Goal: Find specific page/section: Find specific page/section

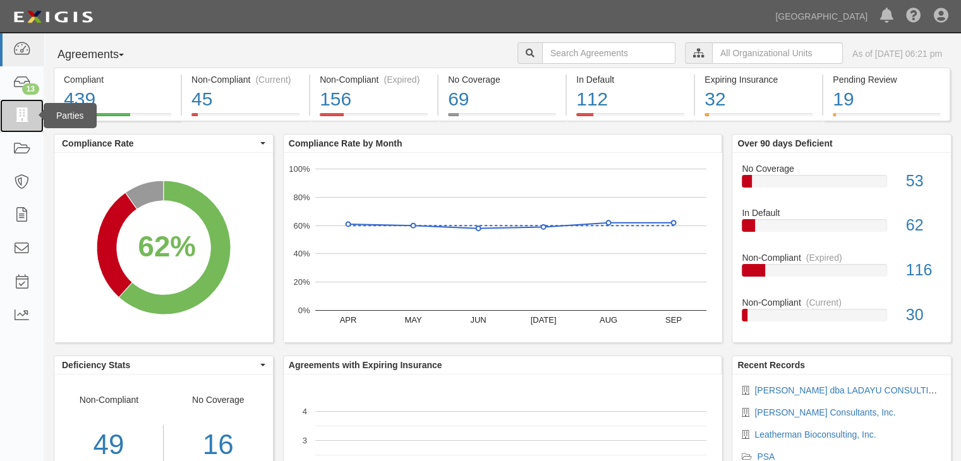
click at [21, 113] on icon at bounding box center [22, 116] width 18 height 15
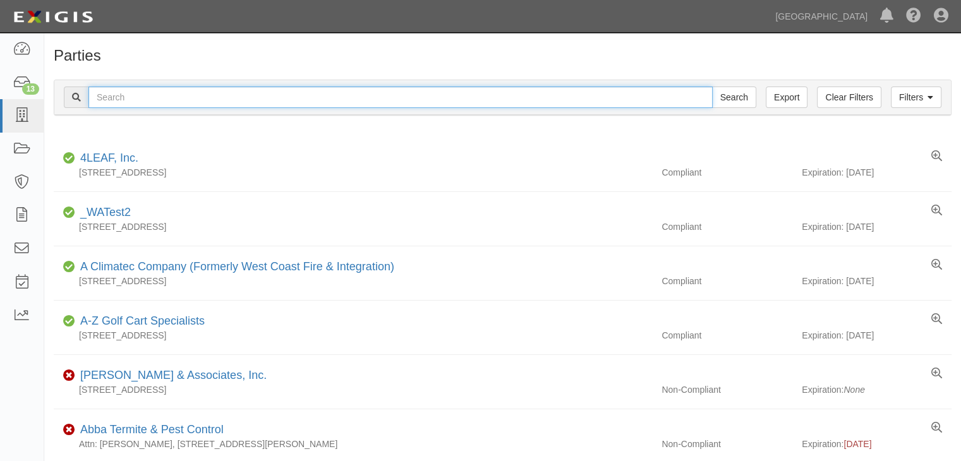
click at [164, 97] on input "text" at bounding box center [400, 97] width 624 height 21
type input "leatherman"
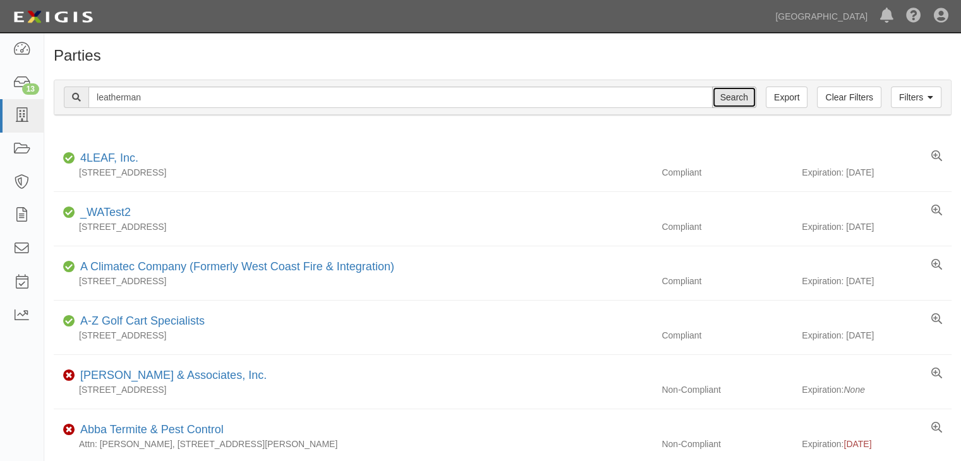
click at [728, 90] on input "Search" at bounding box center [734, 97] width 44 height 21
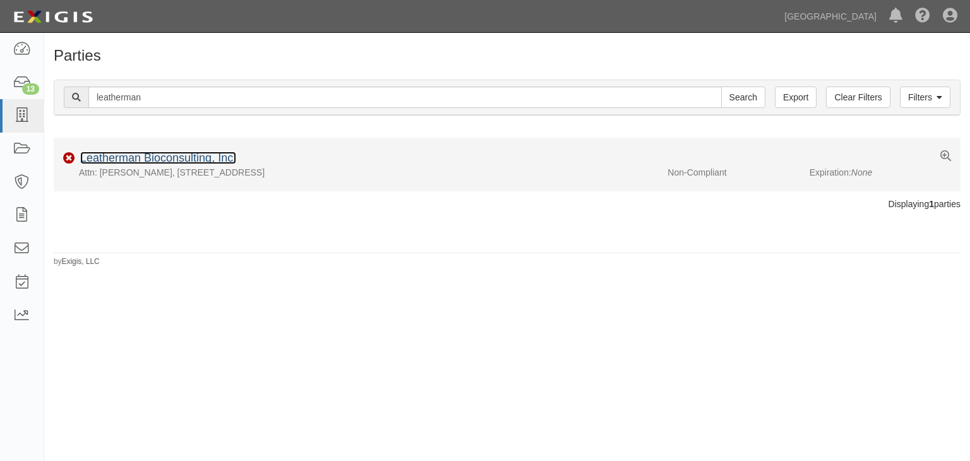
click at [169, 157] on link "Leatherman Bioconsulting, Inc." at bounding box center [158, 158] width 156 height 13
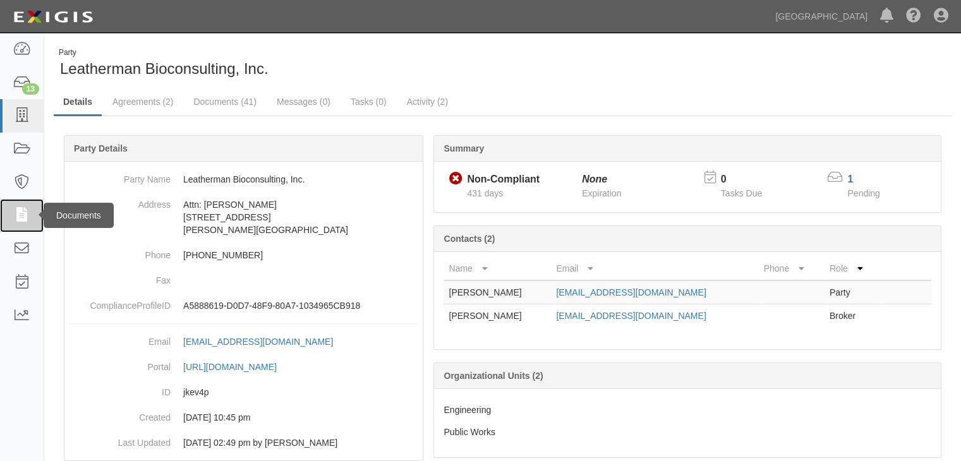
click at [23, 215] on icon at bounding box center [22, 215] width 18 height 15
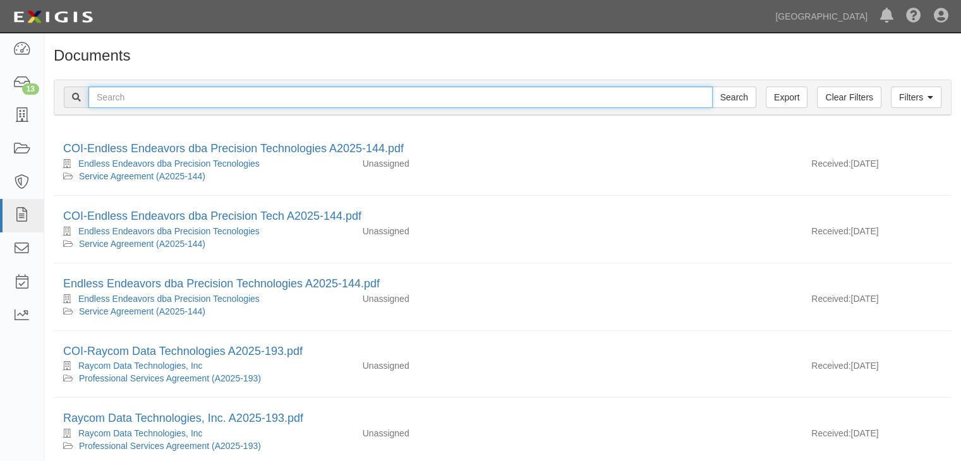
click at [134, 99] on input "text" at bounding box center [400, 97] width 624 height 21
type input "leatherman"
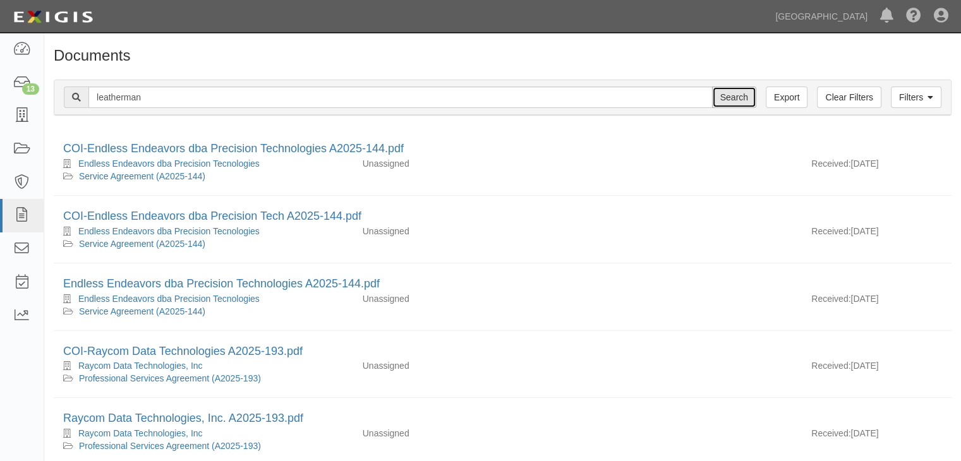
click at [746, 97] on input "Search" at bounding box center [734, 97] width 44 height 21
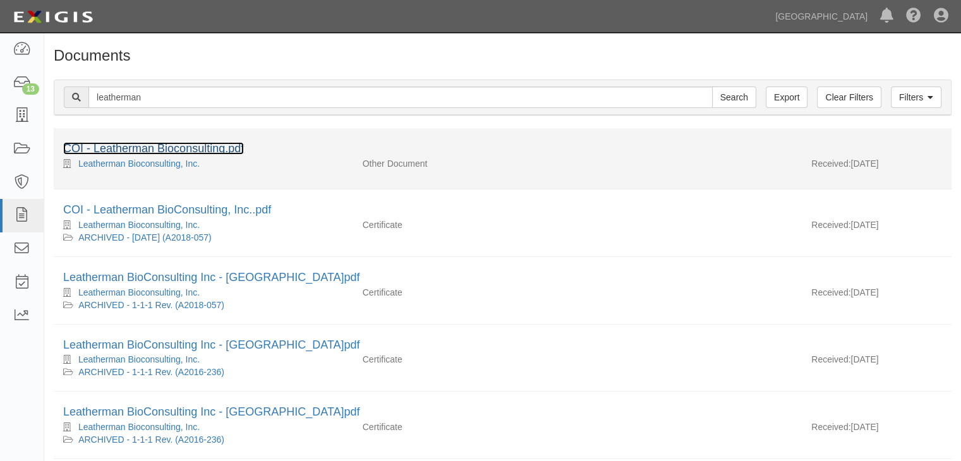
click at [126, 147] on link "COI - Leatherman Bioconsulting.pdf" at bounding box center [153, 148] width 181 height 13
